Goal: Task Accomplishment & Management: Manage account settings

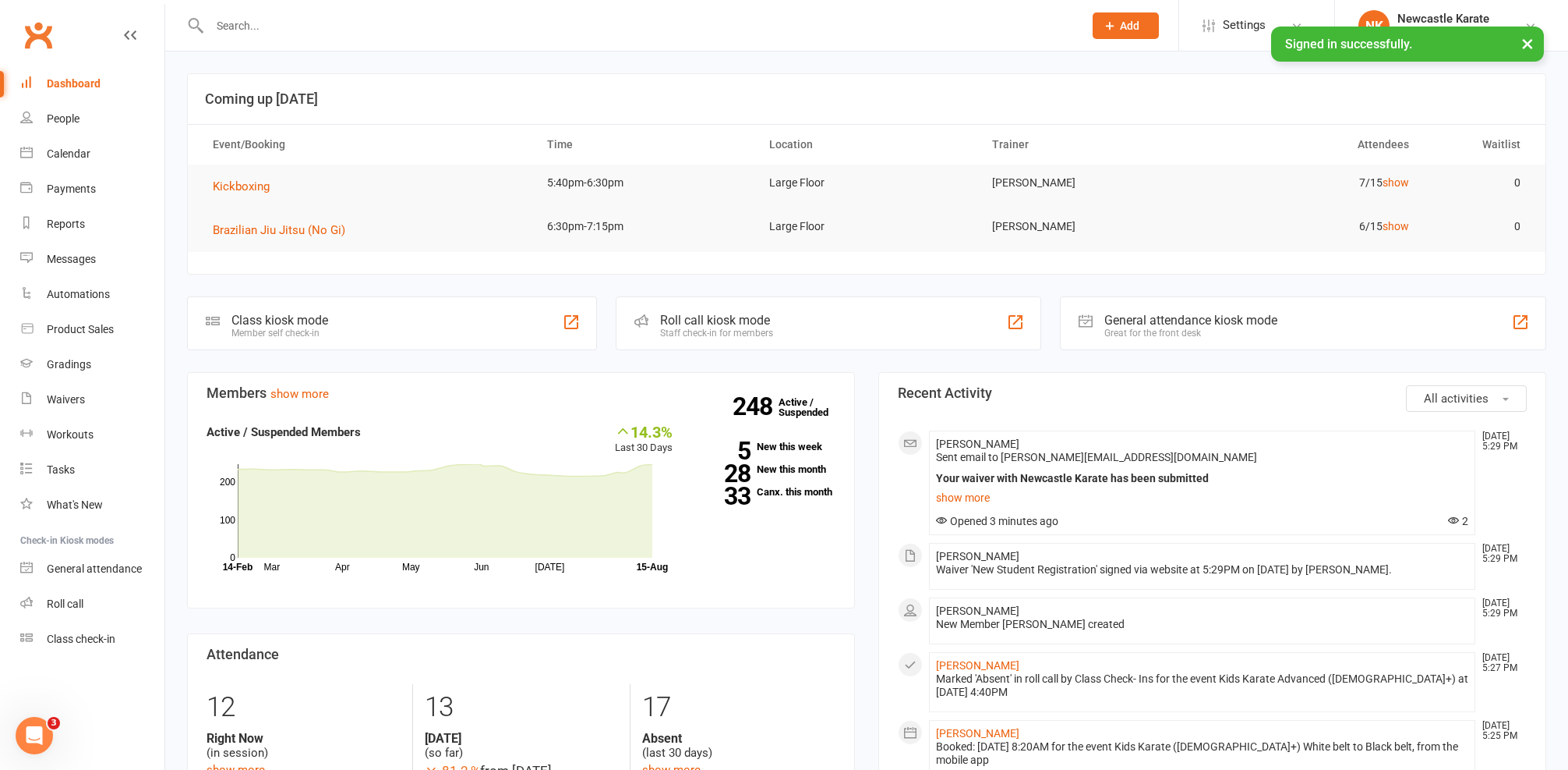
click at [83, 400] on div "Waivers" at bounding box center [66, 399] width 38 height 12
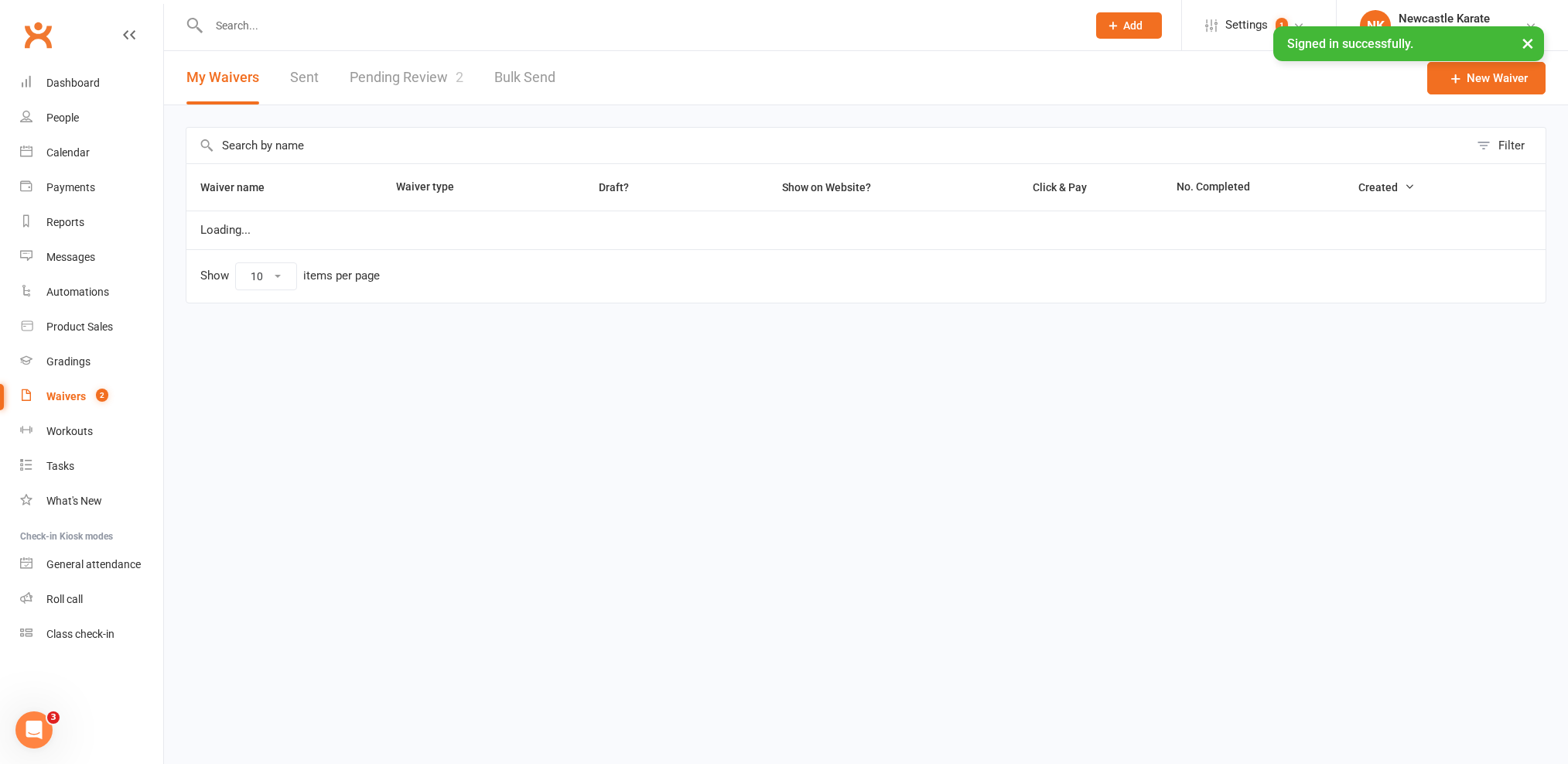
select select "100"
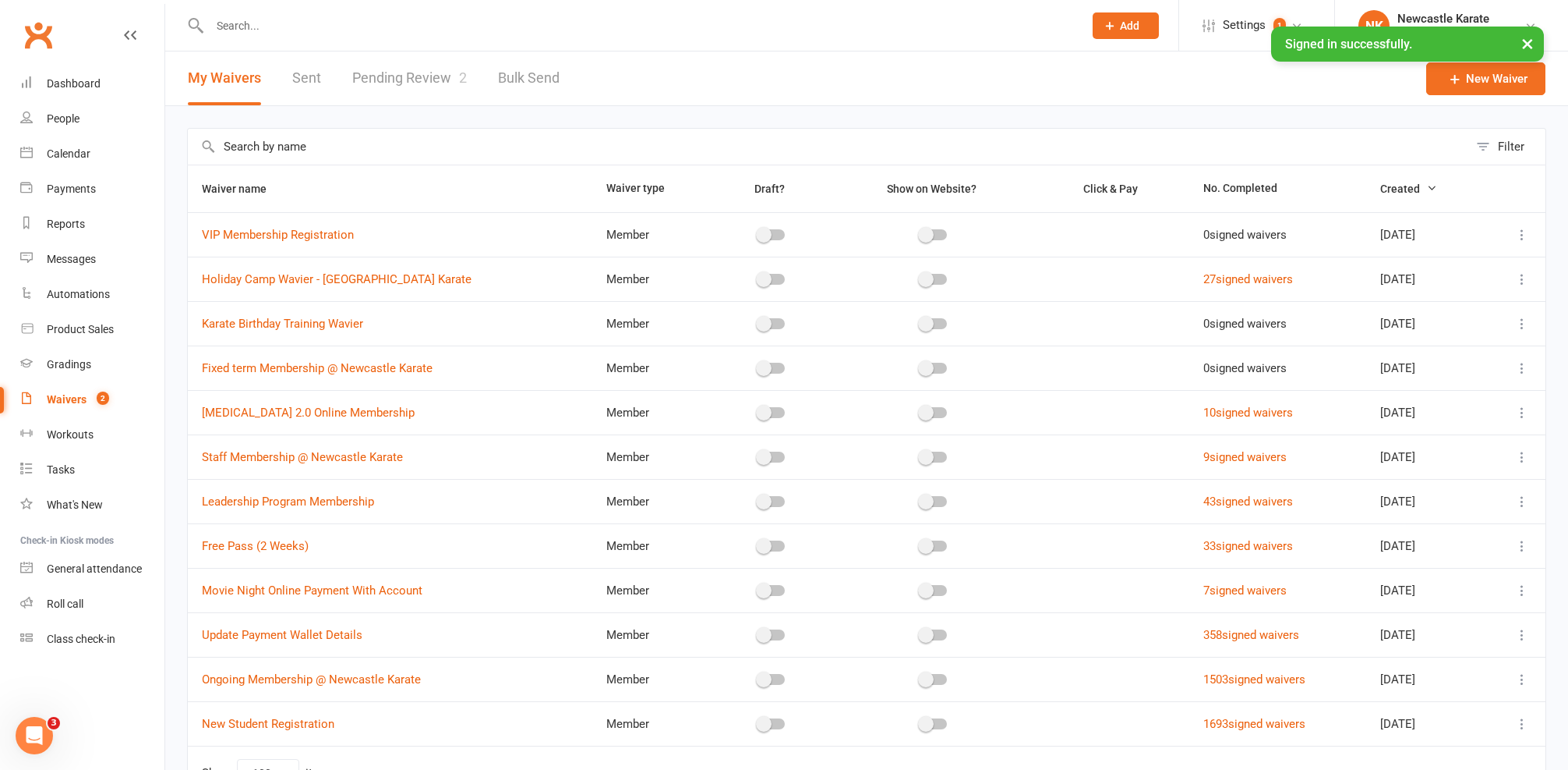
click at [459, 68] on link "Pending Review 2" at bounding box center [409, 78] width 114 height 54
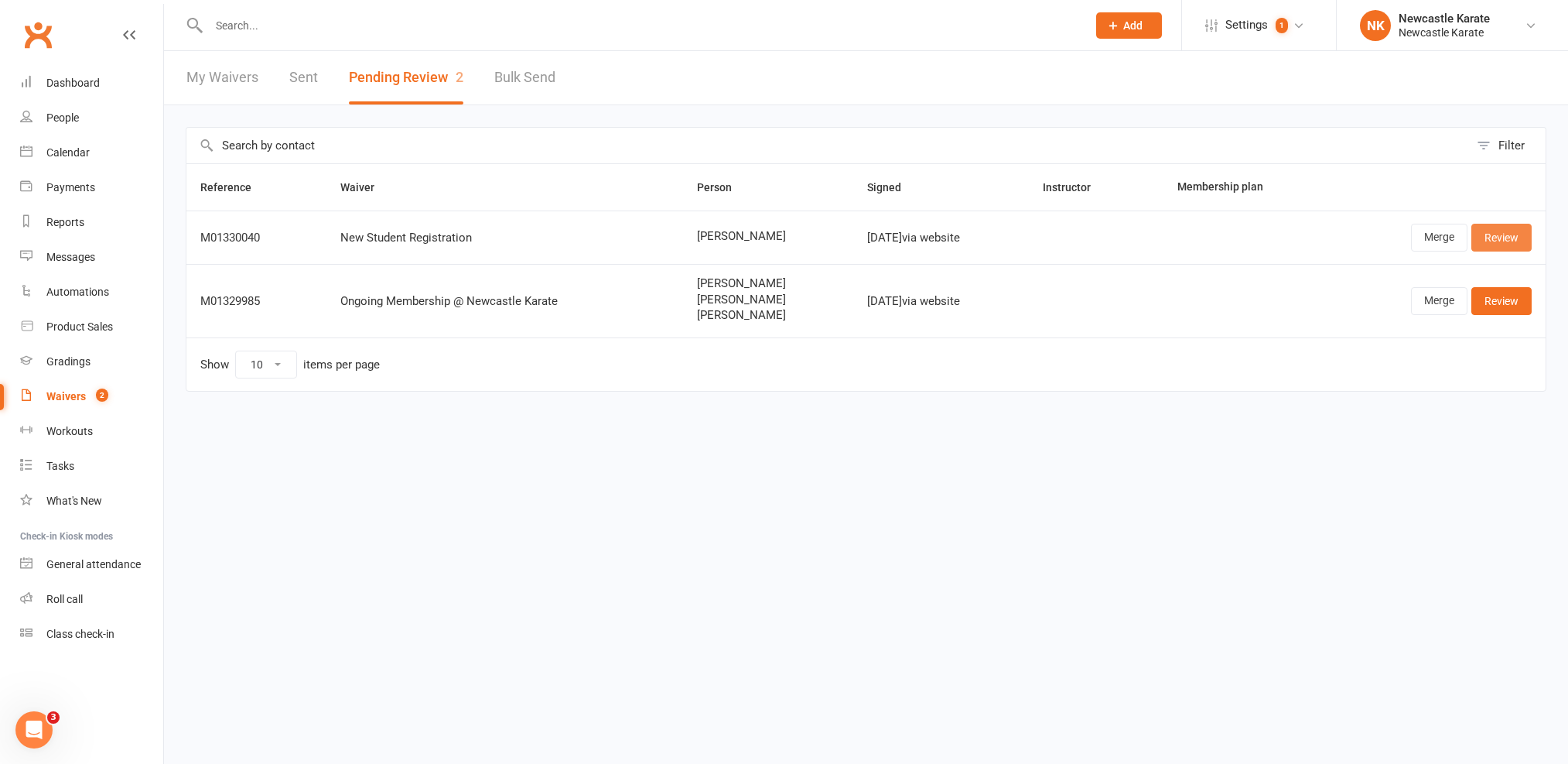
click at [1482, 230] on link "Review" at bounding box center [1501, 238] width 60 height 28
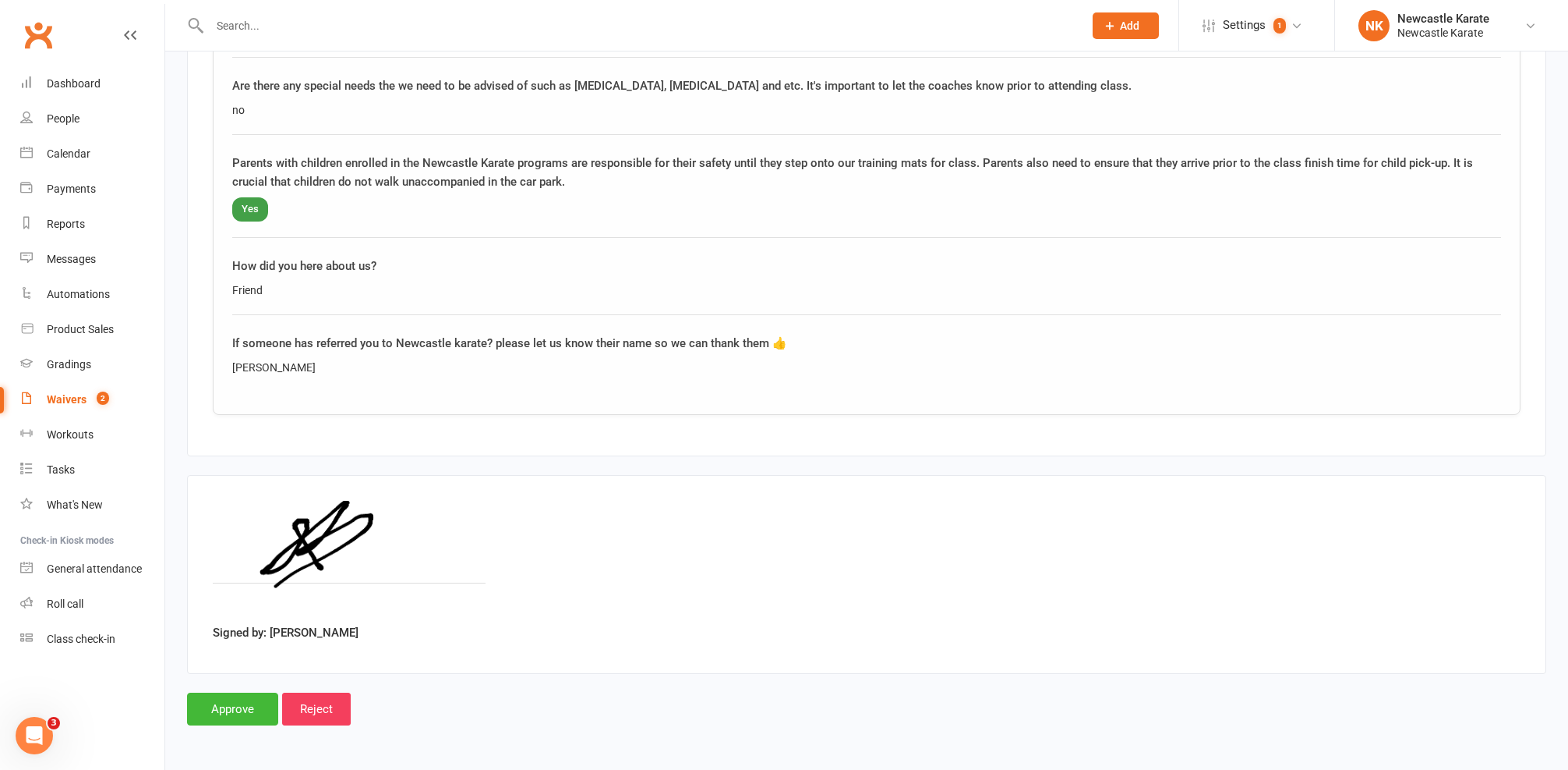
scroll to position [502, 0]
